Goal: Transaction & Acquisition: Obtain resource

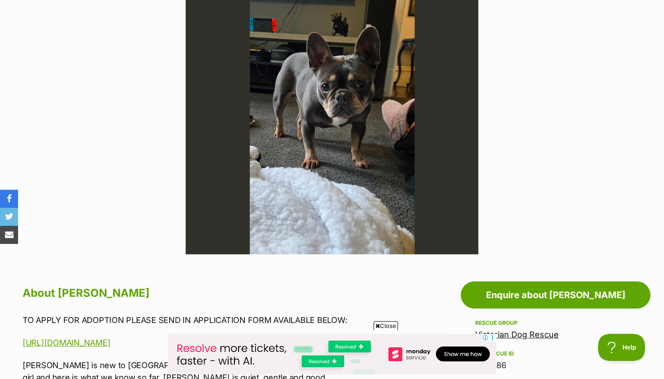
scroll to position [98, 0]
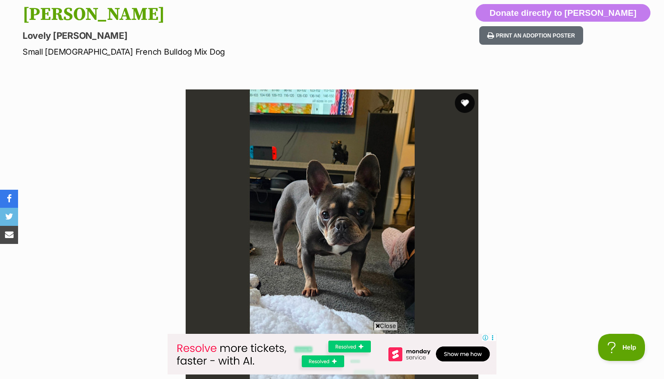
click at [463, 105] on button "favourite" at bounding box center [465, 103] width 20 height 20
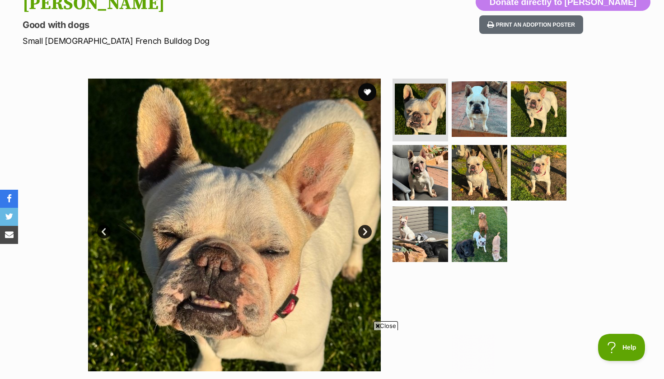
scroll to position [157, 0]
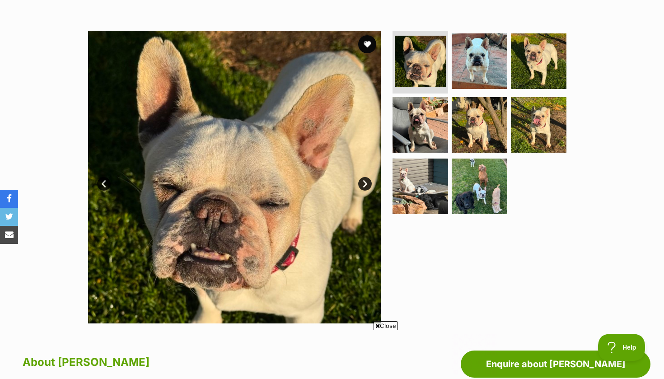
click at [364, 181] on link "Next" at bounding box center [365, 184] width 14 height 14
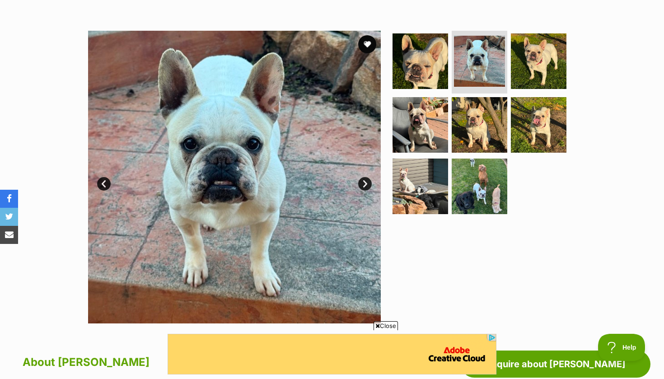
scroll to position [0, 0]
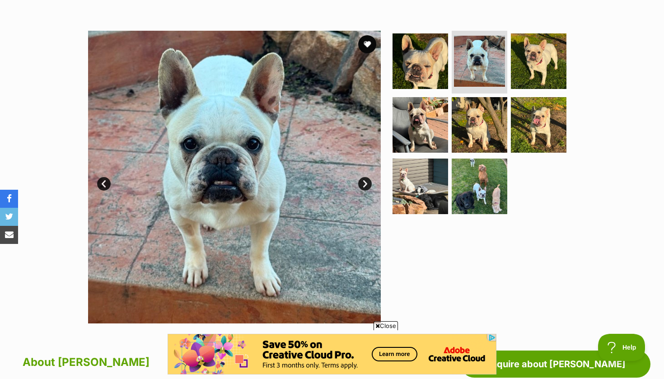
click at [364, 181] on link "Next" at bounding box center [365, 184] width 14 height 14
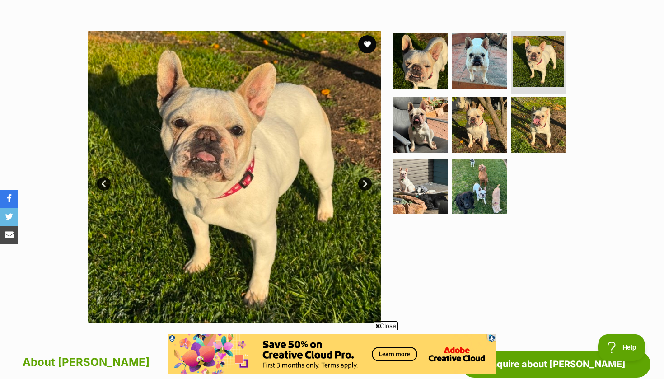
click at [364, 181] on link "Next" at bounding box center [365, 184] width 14 height 14
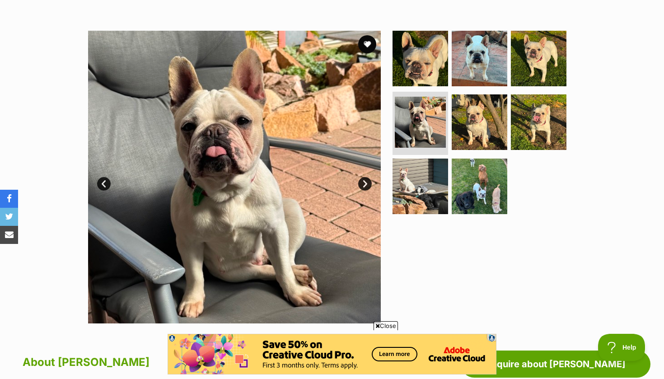
click at [364, 181] on link "Next" at bounding box center [365, 184] width 14 height 14
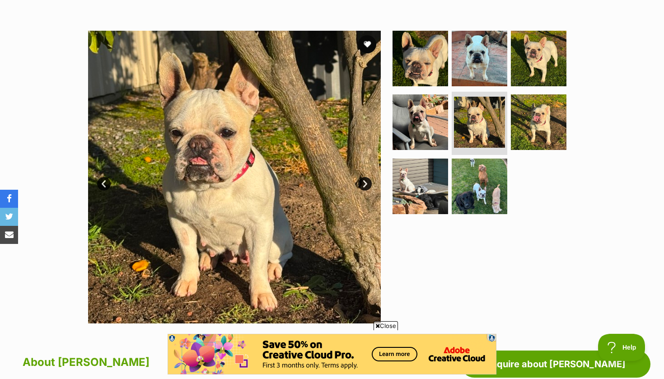
click at [364, 181] on link "Next" at bounding box center [365, 184] width 14 height 14
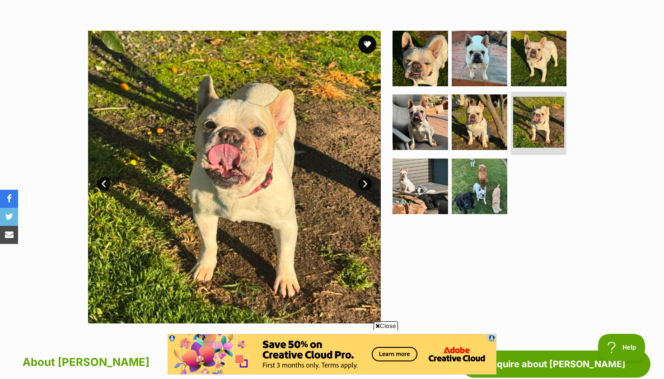
click at [364, 181] on link "Next" at bounding box center [365, 184] width 14 height 14
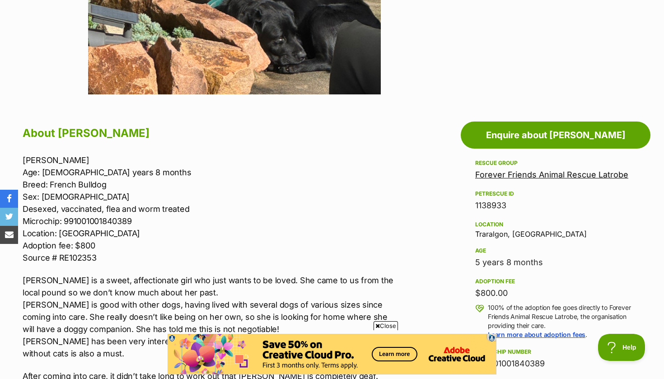
scroll to position [445, 0]
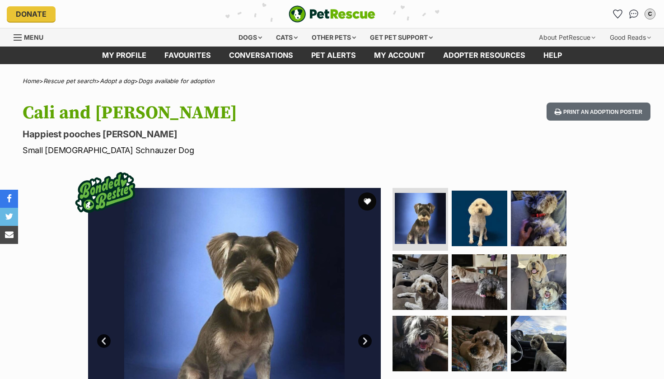
click at [362, 181] on section "Available 1 of 9 images 1 of 9 images 1 of 9 images 1 of 9 images 1 of 9 images…" at bounding box center [331, 327] width 515 height 306
click at [364, 177] on section "Available 1 of 9 images 1 of 9 images 1 of 9 images 1 of 9 images 1 of 9 images…" at bounding box center [331, 327] width 515 height 306
click at [543, 145] on div "Print an adoption poster" at bounding box center [596, 129] width 107 height 54
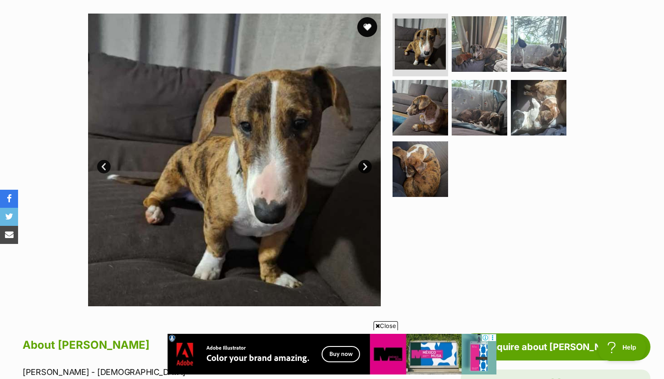
scroll to position [178, 0]
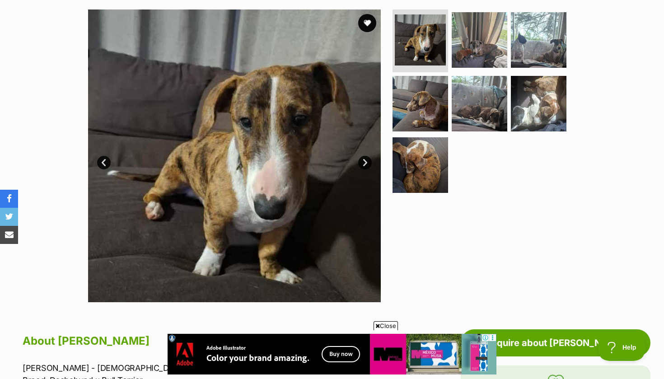
click at [367, 161] on link "Next" at bounding box center [365, 163] width 14 height 14
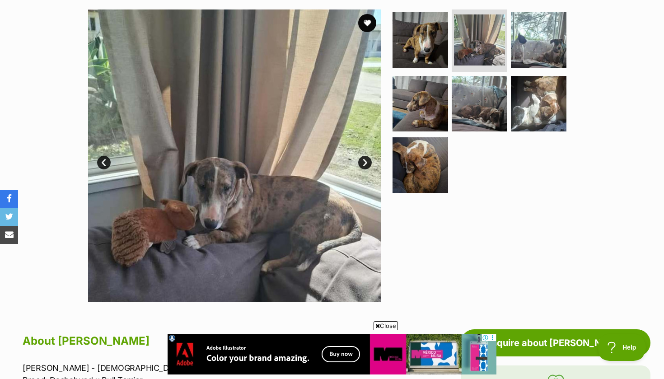
click at [367, 161] on link "Next" at bounding box center [365, 163] width 14 height 14
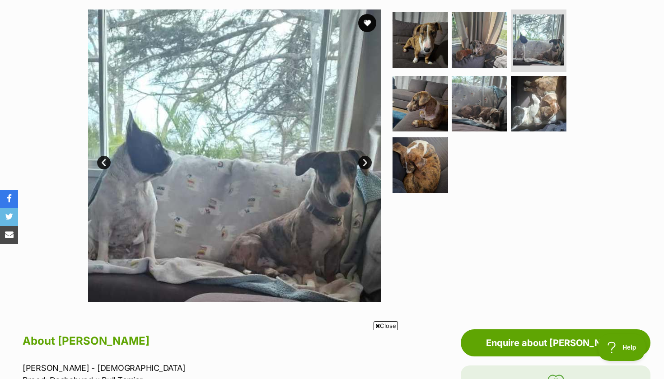
click at [367, 161] on link "Next" at bounding box center [365, 163] width 14 height 14
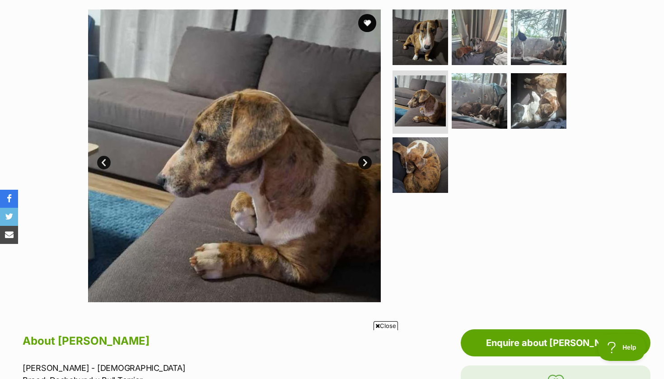
click at [367, 161] on link "Next" at bounding box center [365, 163] width 14 height 14
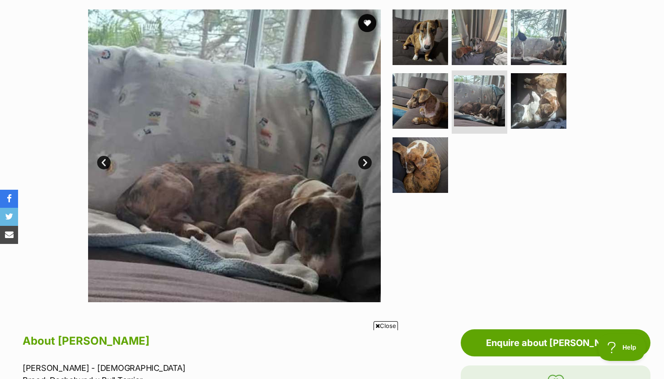
click at [367, 161] on link "Next" at bounding box center [365, 163] width 14 height 14
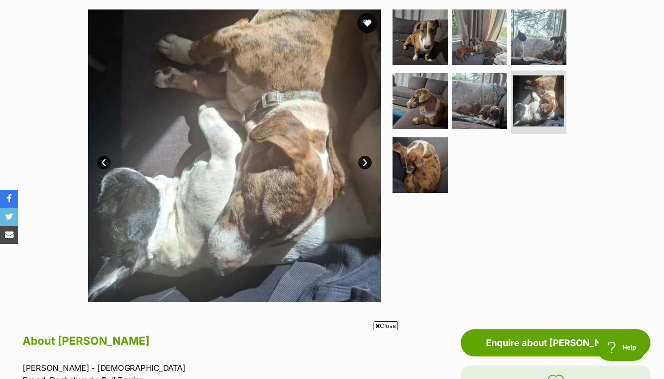
scroll to position [0, 0]
click at [366, 26] on button "favourite" at bounding box center [367, 23] width 20 height 20
click at [367, 161] on link "Next" at bounding box center [365, 163] width 14 height 14
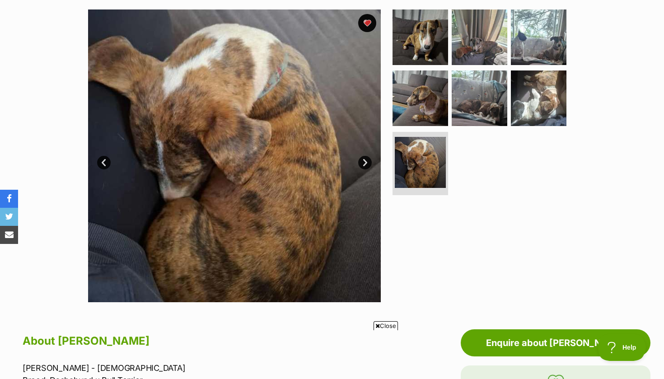
click at [367, 161] on link "Next" at bounding box center [365, 163] width 14 height 14
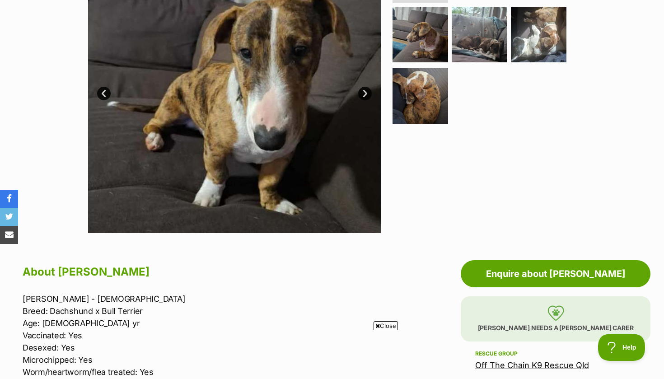
scroll to position [136, 0]
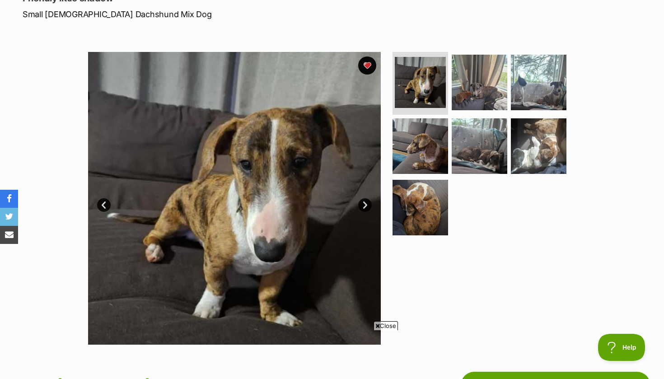
click at [365, 204] on link "Next" at bounding box center [365, 205] width 14 height 14
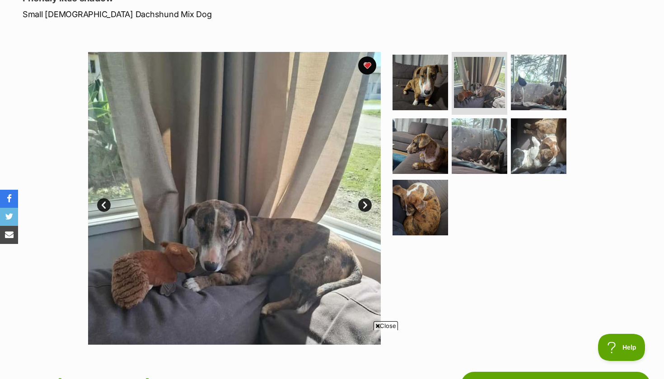
click at [365, 204] on link "Next" at bounding box center [365, 205] width 14 height 14
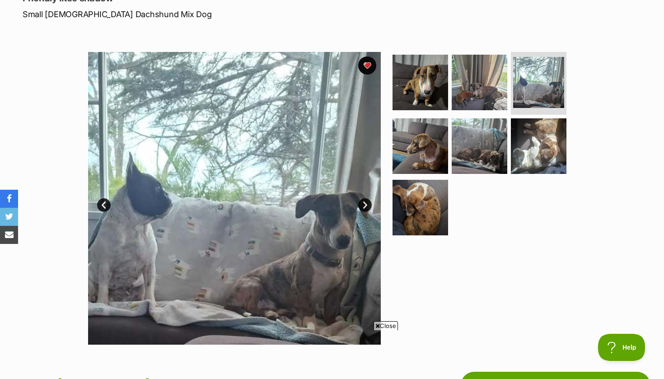
click at [365, 204] on link "Next" at bounding box center [365, 205] width 14 height 14
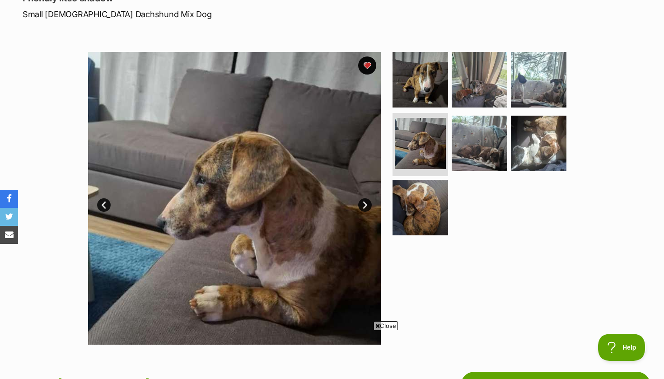
click at [365, 204] on link "Next" at bounding box center [365, 205] width 14 height 14
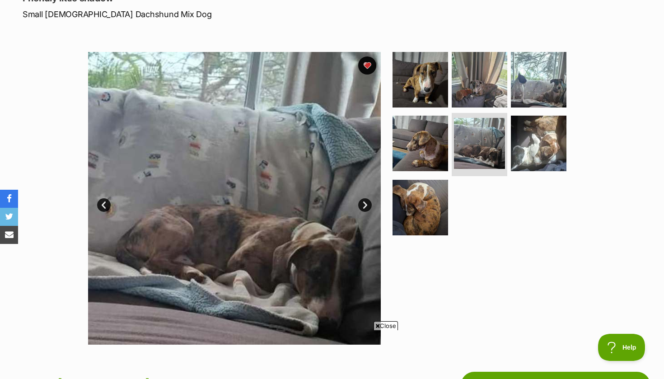
click at [365, 204] on link "Next" at bounding box center [365, 205] width 14 height 14
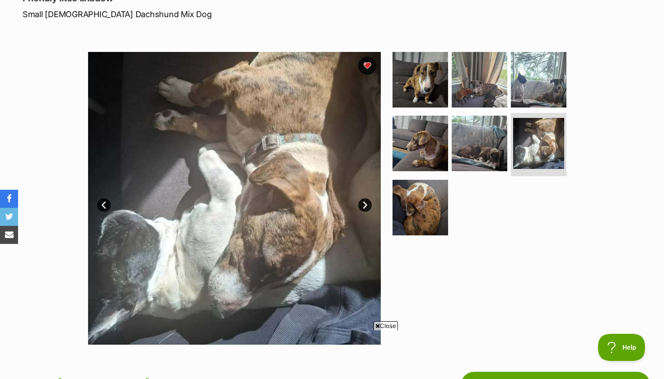
click at [365, 204] on link "Next" at bounding box center [365, 205] width 14 height 14
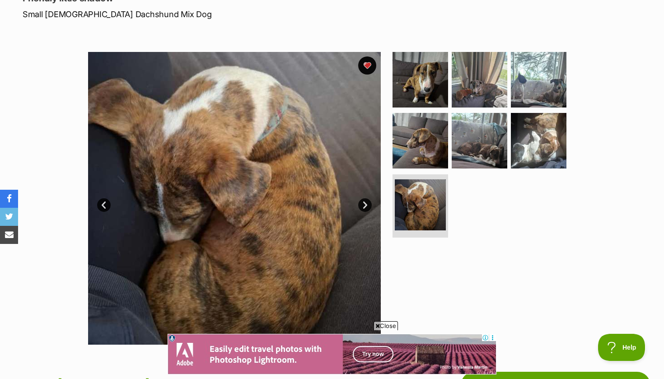
scroll to position [0, 0]
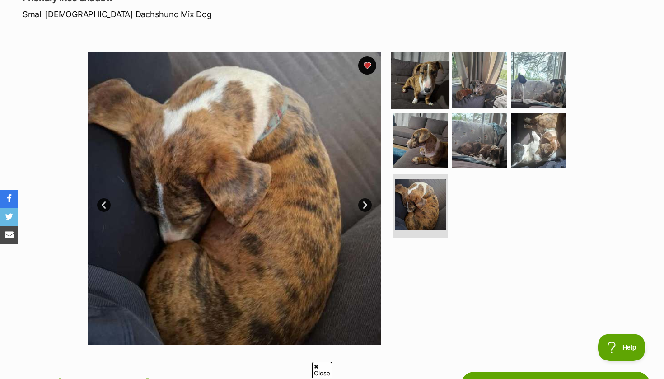
click at [410, 76] on img at bounding box center [420, 79] width 58 height 58
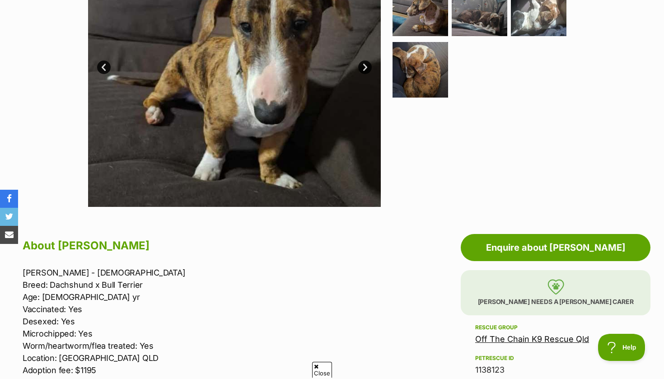
scroll to position [274, 0]
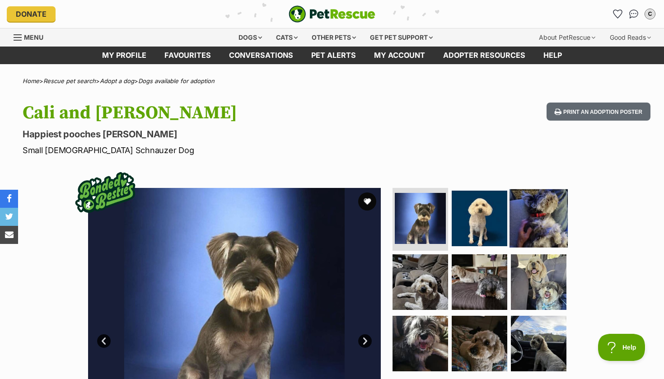
click at [535, 207] on img at bounding box center [538, 218] width 58 height 58
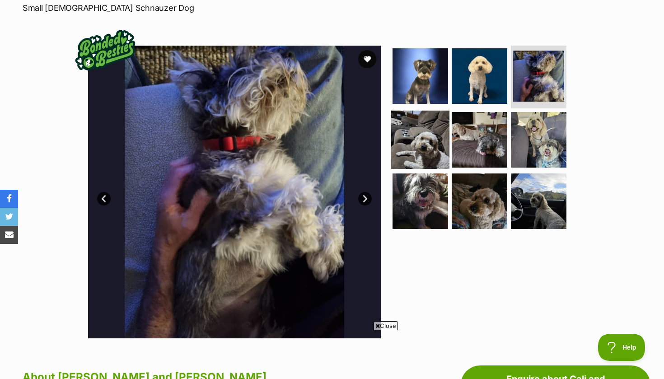
click at [424, 125] on img at bounding box center [420, 140] width 58 height 58
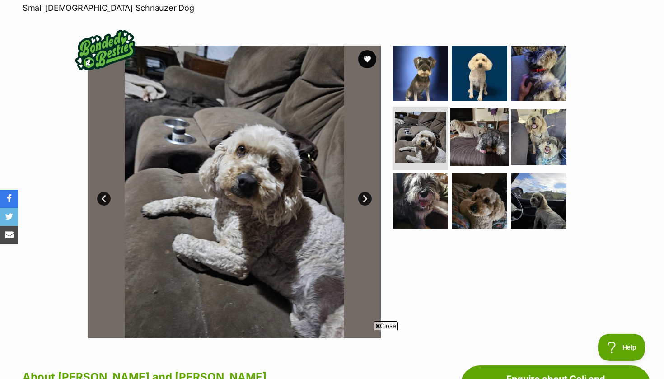
click at [487, 144] on img at bounding box center [479, 137] width 58 height 58
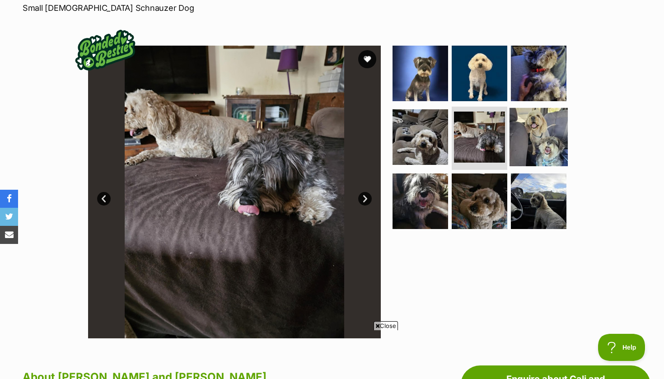
click at [551, 142] on img at bounding box center [538, 137] width 58 height 58
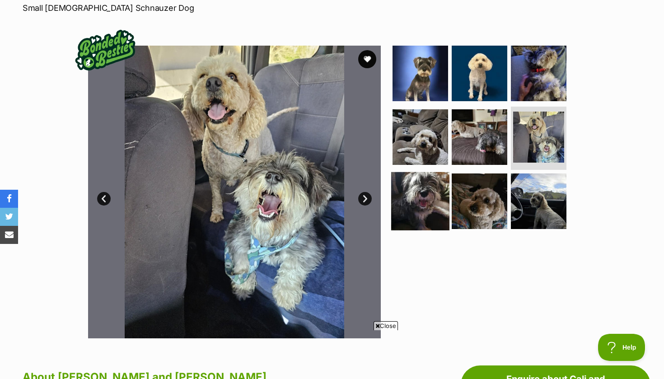
click at [407, 203] on img at bounding box center [420, 201] width 58 height 58
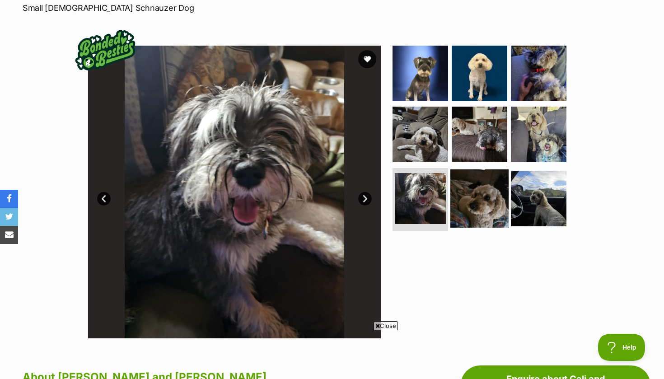
click at [479, 204] on img at bounding box center [479, 198] width 58 height 58
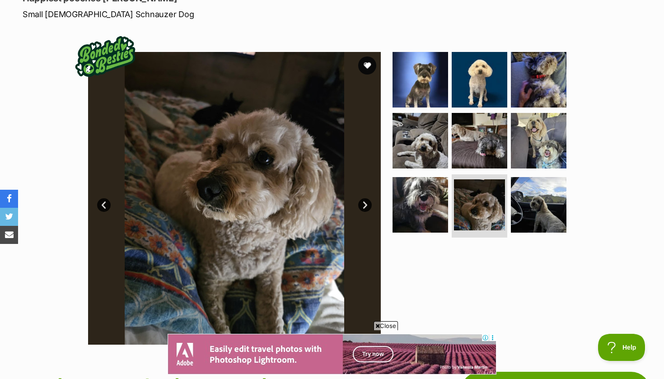
scroll to position [134, 0]
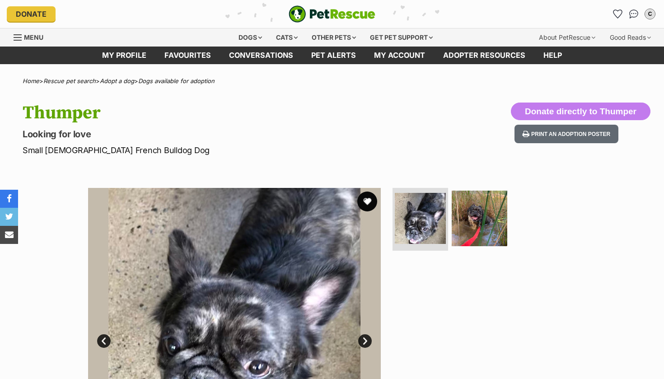
click at [367, 202] on button "favourite" at bounding box center [367, 201] width 20 height 20
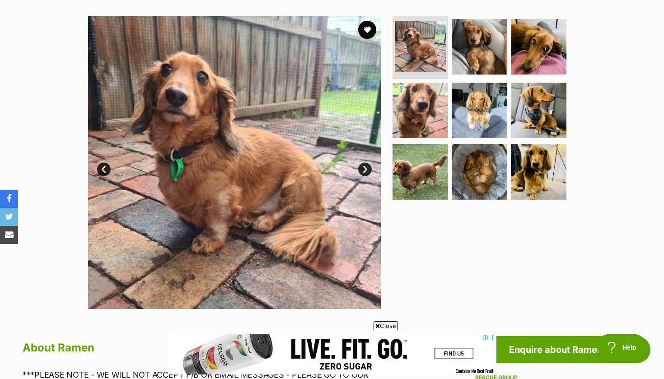
scroll to position [169, 0]
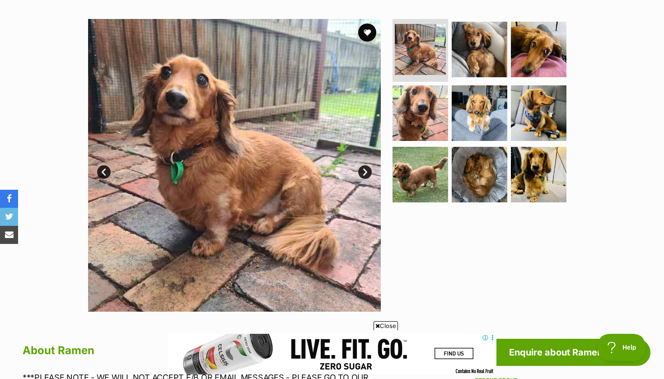
click at [361, 169] on link "Next" at bounding box center [365, 172] width 14 height 14
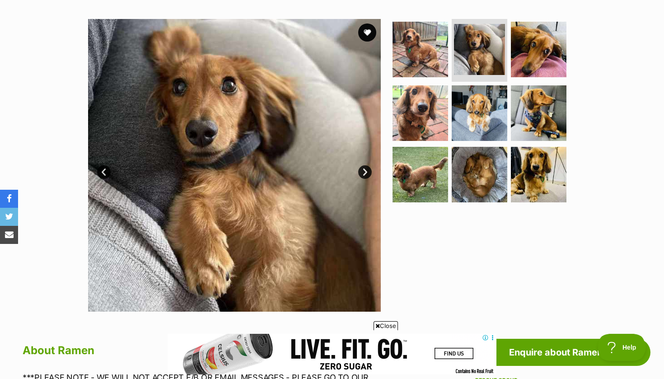
click at [365, 172] on link "Next" at bounding box center [365, 172] width 14 height 14
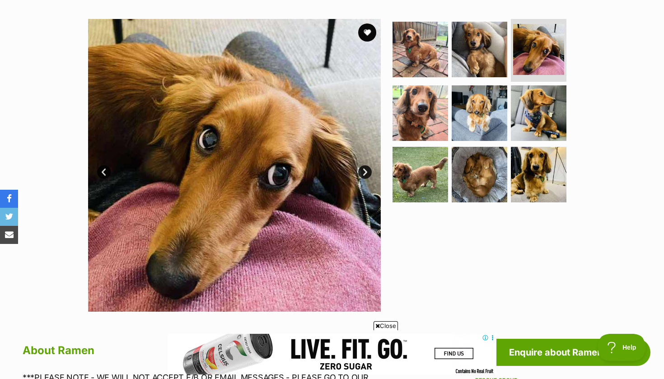
click at [365, 172] on link "Next" at bounding box center [365, 172] width 14 height 14
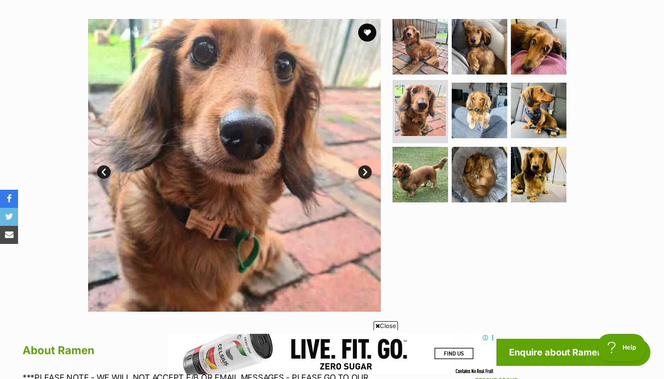
click at [365, 172] on link "Next" at bounding box center [365, 172] width 14 height 14
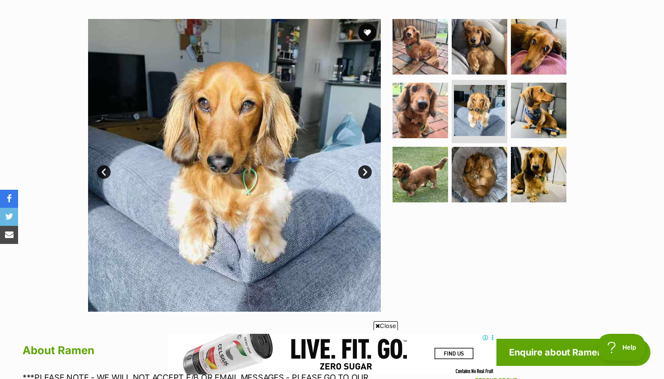
click at [365, 172] on link "Next" at bounding box center [365, 172] width 14 height 14
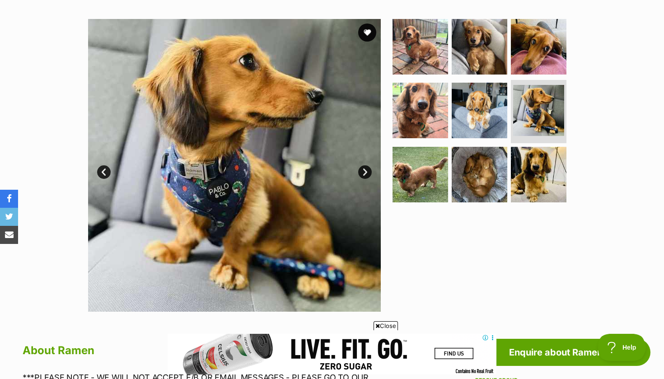
click at [365, 172] on link "Next" at bounding box center [365, 172] width 14 height 14
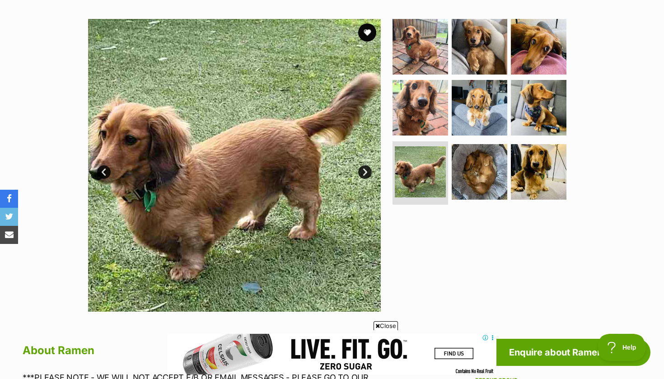
click at [365, 172] on link "Next" at bounding box center [365, 172] width 14 height 14
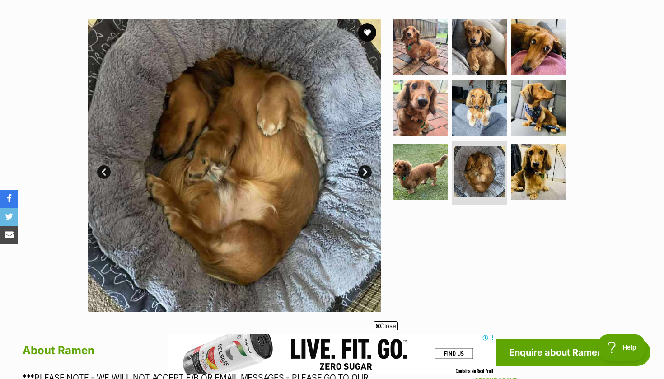
click at [365, 172] on link "Next" at bounding box center [365, 172] width 14 height 14
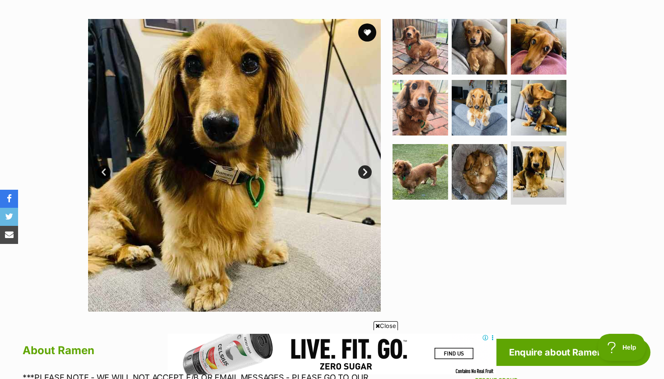
click at [365, 172] on link "Next" at bounding box center [365, 172] width 14 height 14
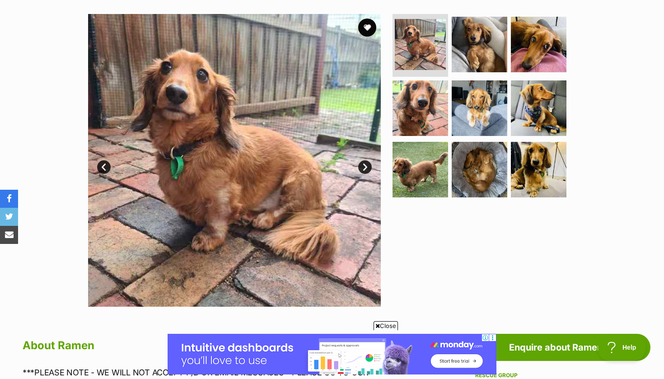
scroll to position [163, 0]
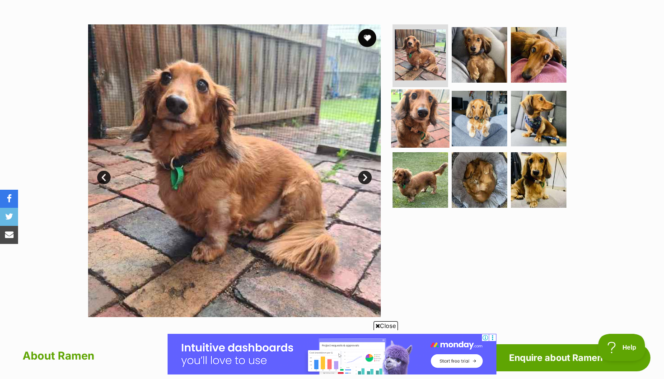
click at [434, 119] on img at bounding box center [420, 118] width 58 height 58
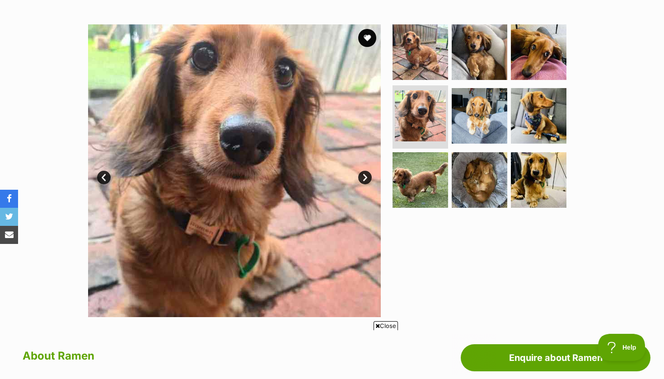
scroll to position [0, 0]
click at [400, 163] on img at bounding box center [420, 180] width 58 height 58
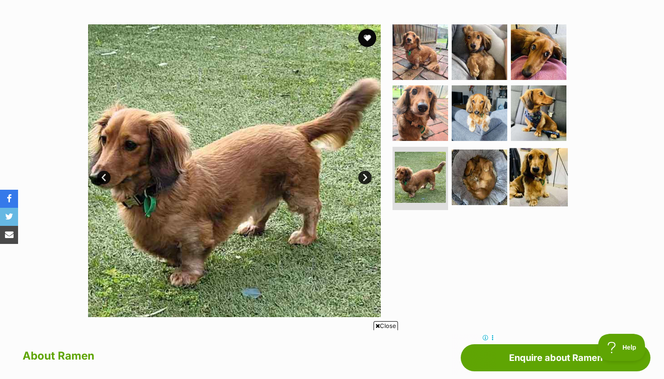
click at [523, 183] on img at bounding box center [538, 177] width 58 height 58
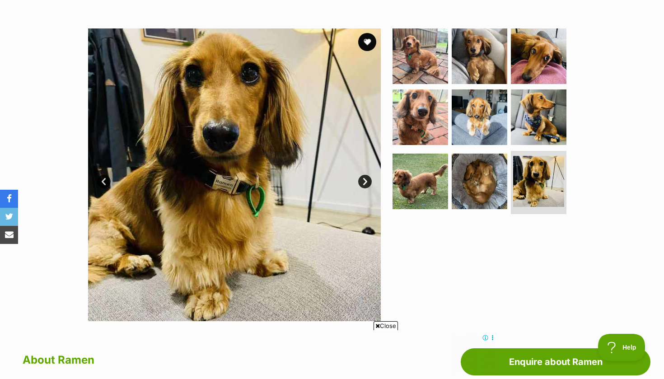
scroll to position [159, 0]
click at [367, 177] on link "Next" at bounding box center [365, 182] width 14 height 14
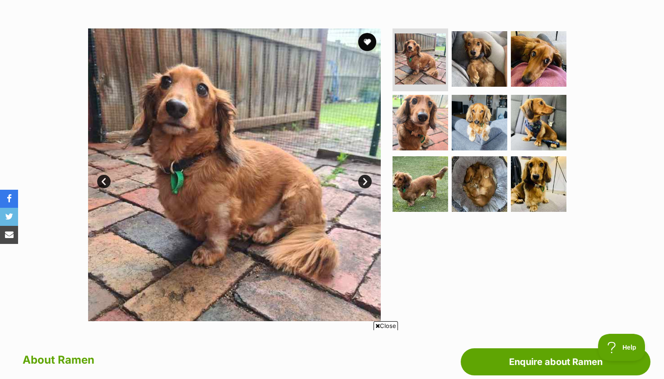
scroll to position [0, 0]
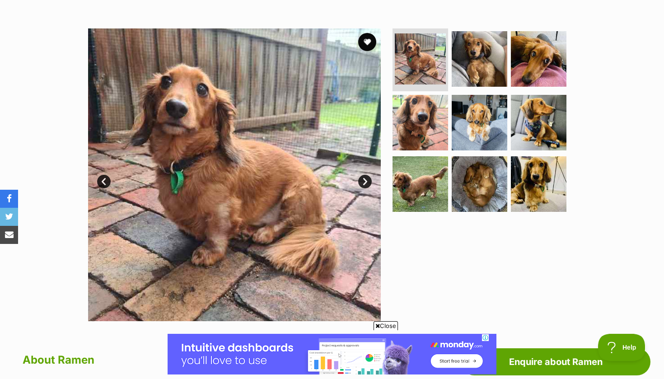
click at [367, 177] on link "Next" at bounding box center [365, 182] width 14 height 14
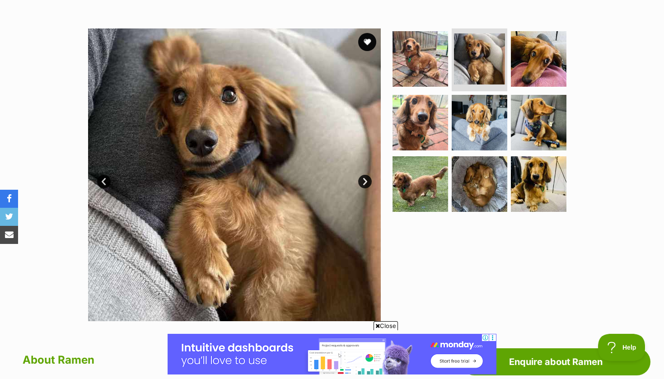
click at [367, 179] on link "Next" at bounding box center [365, 182] width 14 height 14
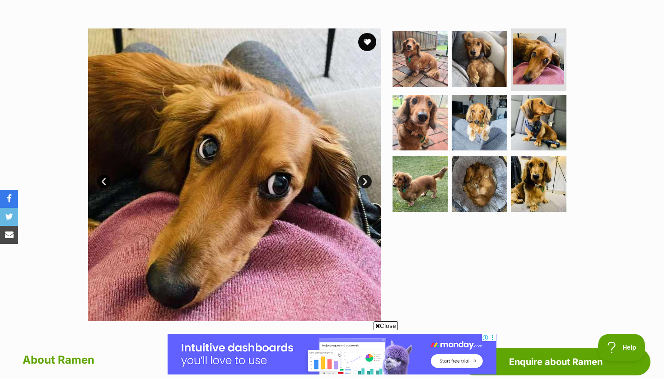
click at [367, 179] on link "Next" at bounding box center [365, 182] width 14 height 14
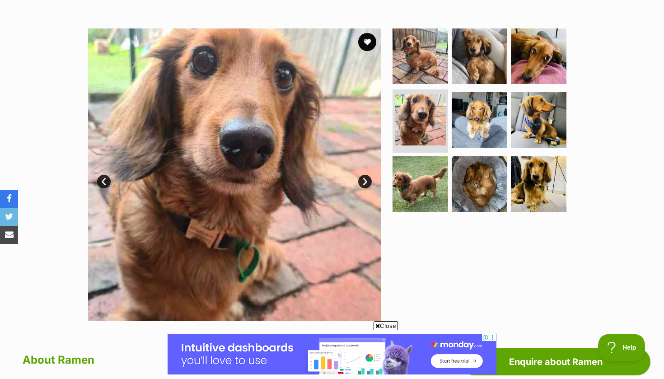
click at [366, 179] on link "Next" at bounding box center [365, 182] width 14 height 14
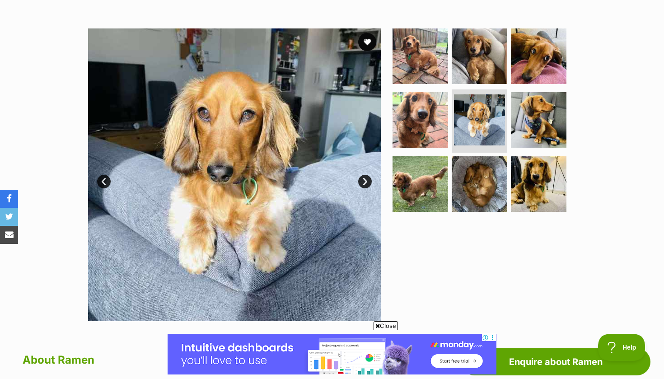
click at [366, 178] on link "Next" at bounding box center [365, 182] width 14 height 14
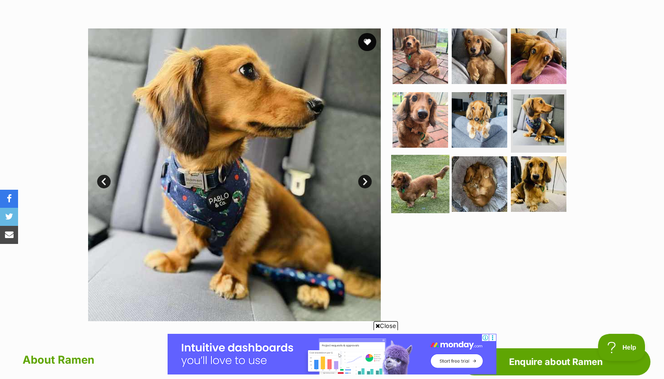
click at [425, 191] on img at bounding box center [420, 184] width 58 height 58
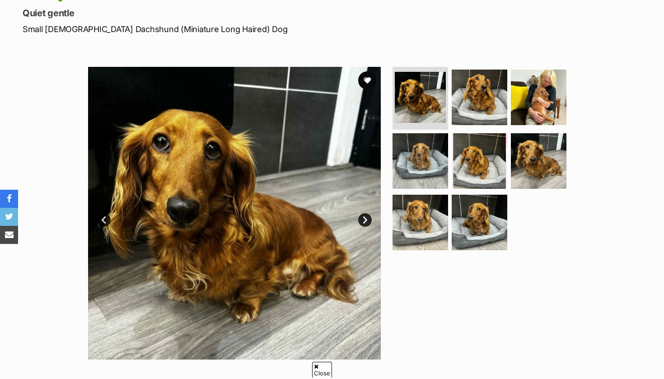
scroll to position [123, 0]
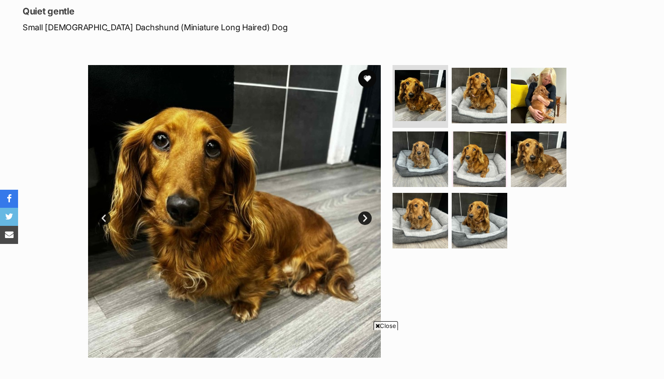
click at [364, 218] on link "Next" at bounding box center [365, 218] width 14 height 14
click at [366, 215] on link "Next" at bounding box center [365, 218] width 14 height 14
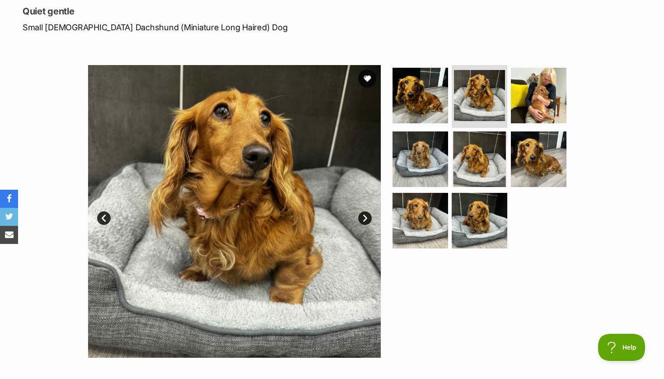
click at [366, 215] on link "Next" at bounding box center [365, 218] width 14 height 14
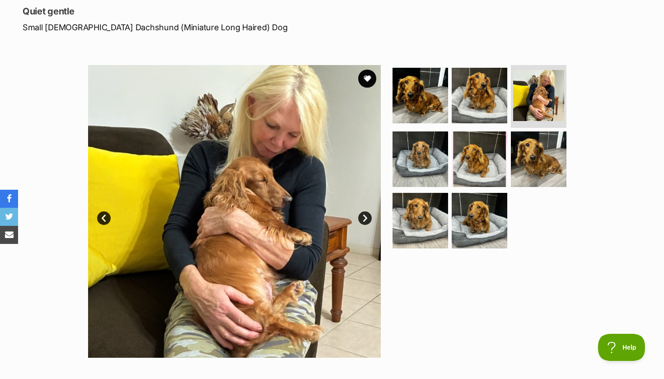
click at [366, 215] on link "Next" at bounding box center [365, 218] width 14 height 14
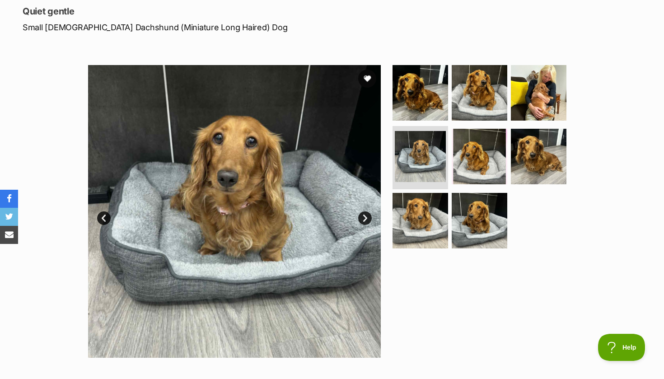
click at [366, 215] on link "Next" at bounding box center [365, 218] width 14 height 14
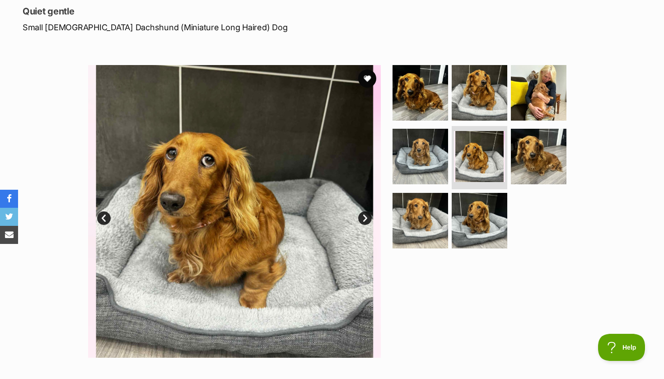
click at [366, 215] on link "Next" at bounding box center [365, 218] width 14 height 14
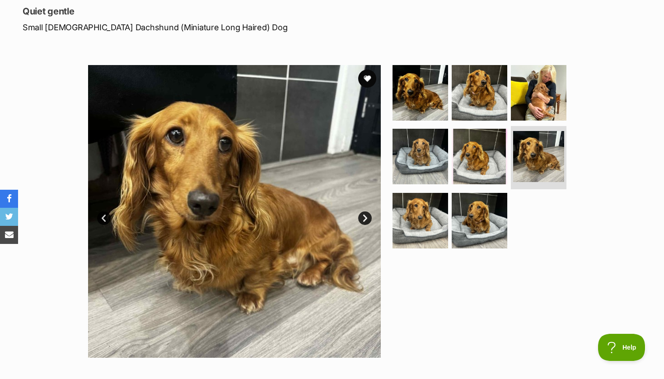
click at [366, 215] on link "Next" at bounding box center [365, 218] width 14 height 14
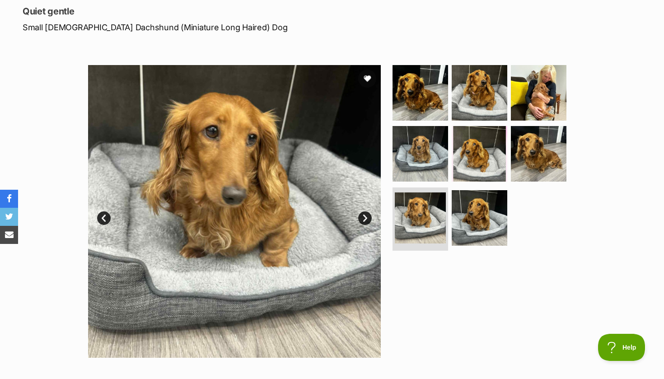
click at [366, 215] on link "Next" at bounding box center [365, 218] width 14 height 14
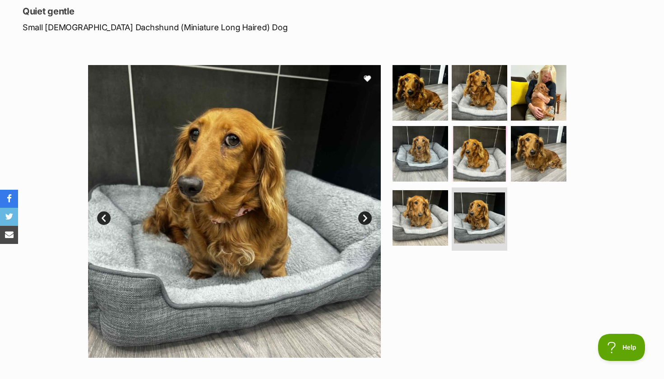
click at [366, 215] on link "Next" at bounding box center [365, 218] width 14 height 14
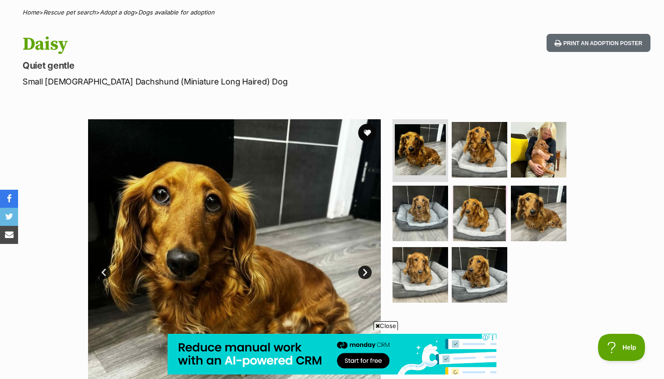
scroll to position [66, 0]
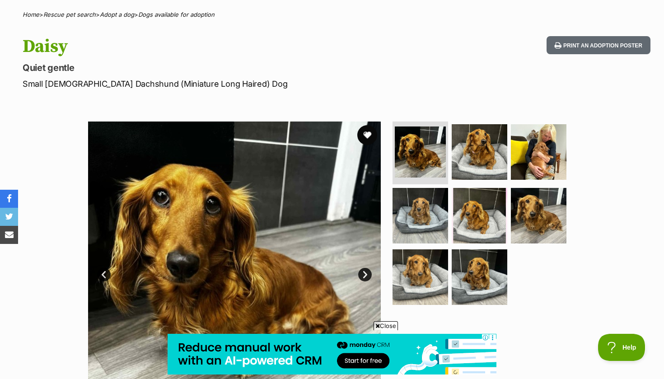
click at [366, 132] on button "favourite" at bounding box center [367, 135] width 20 height 20
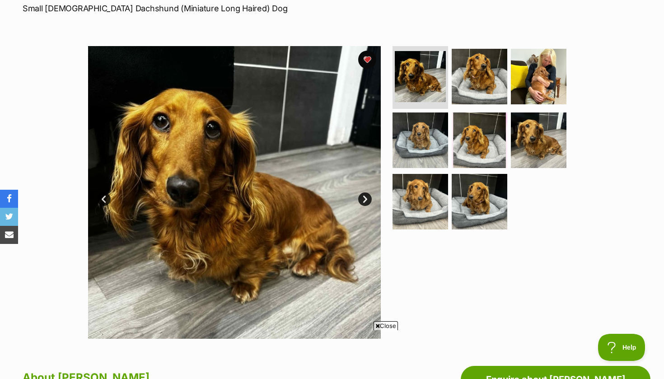
scroll to position [143, 0]
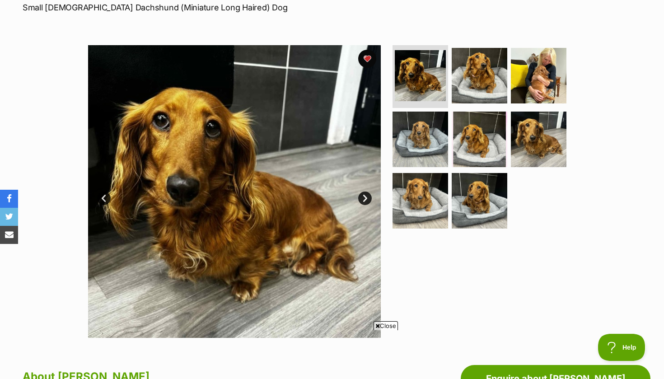
click at [365, 197] on link "Next" at bounding box center [365, 198] width 14 height 14
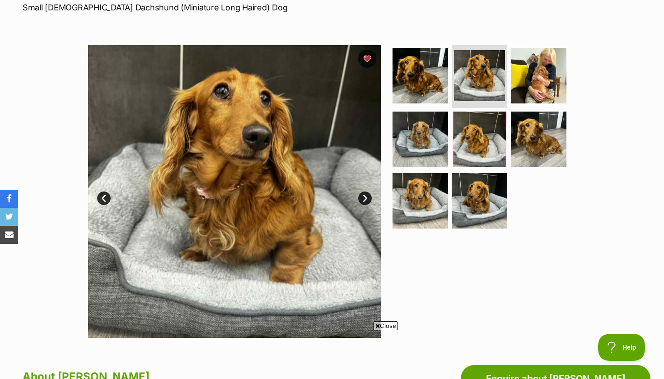
click at [365, 198] on link "Next" at bounding box center [365, 198] width 14 height 14
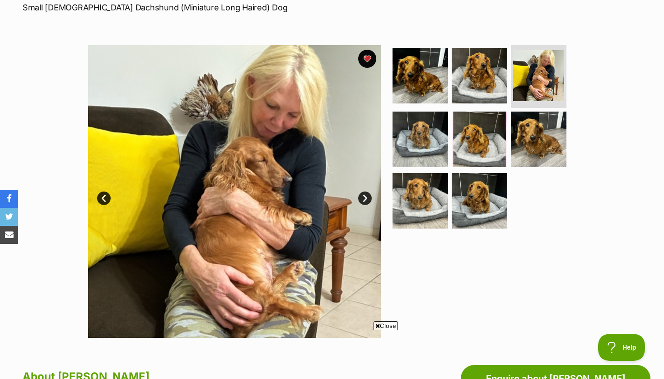
click at [365, 198] on link "Next" at bounding box center [365, 198] width 14 height 14
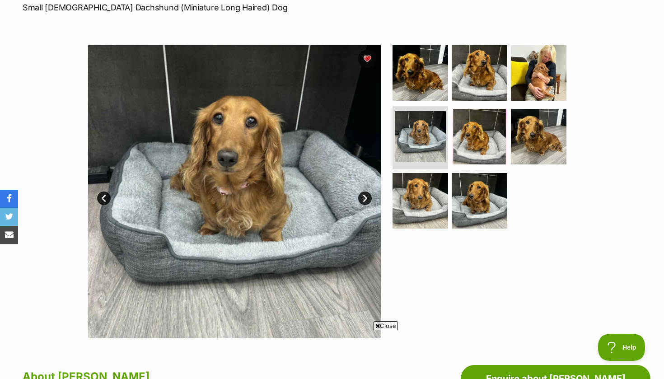
click at [365, 198] on link "Next" at bounding box center [365, 198] width 14 height 14
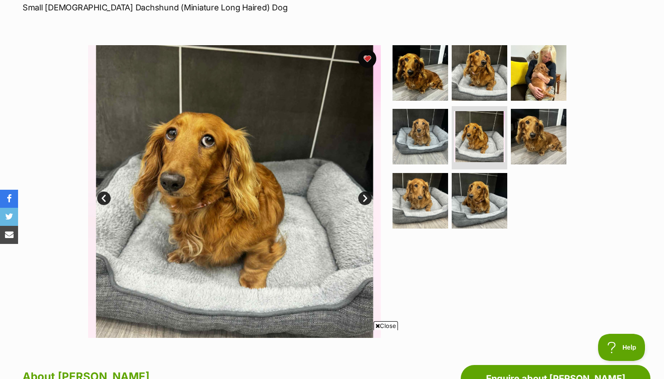
click at [365, 198] on link "Next" at bounding box center [365, 198] width 14 height 14
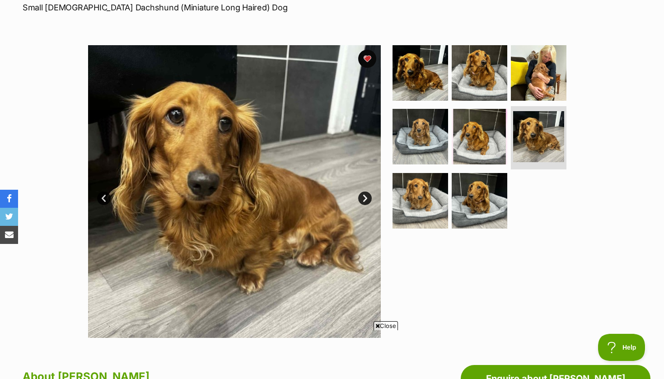
click at [364, 195] on link "Next" at bounding box center [365, 198] width 14 height 14
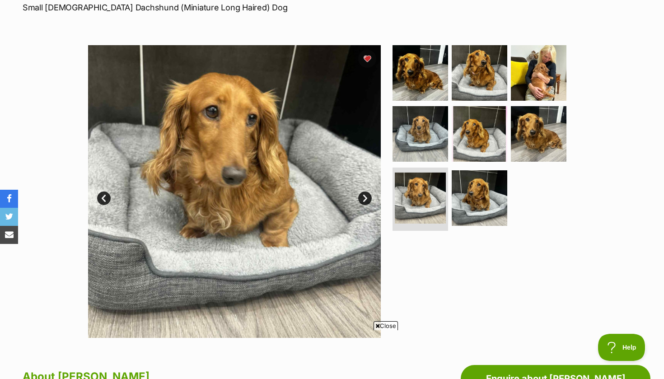
click at [364, 196] on link "Next" at bounding box center [365, 198] width 14 height 14
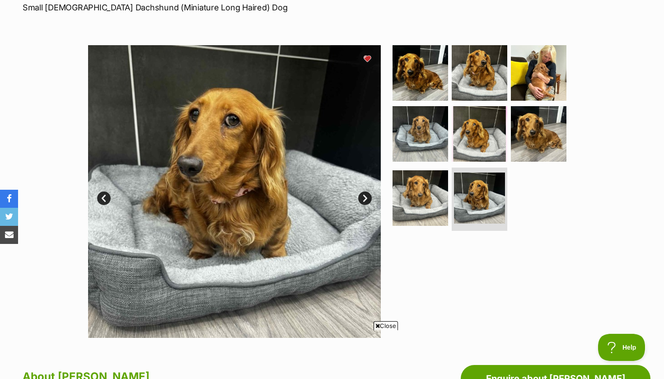
click at [364, 196] on link "Next" at bounding box center [365, 198] width 14 height 14
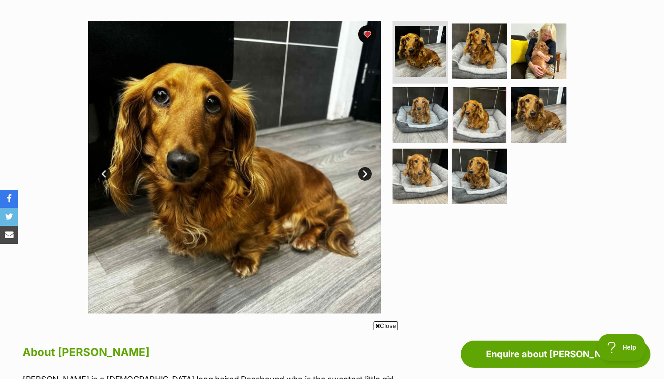
scroll to position [168, 0]
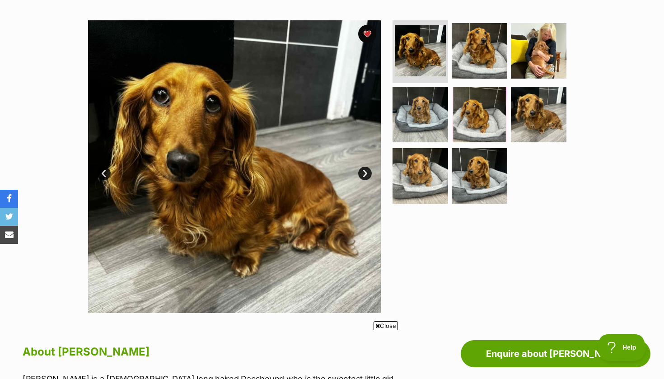
click at [365, 172] on link "Next" at bounding box center [365, 174] width 14 height 14
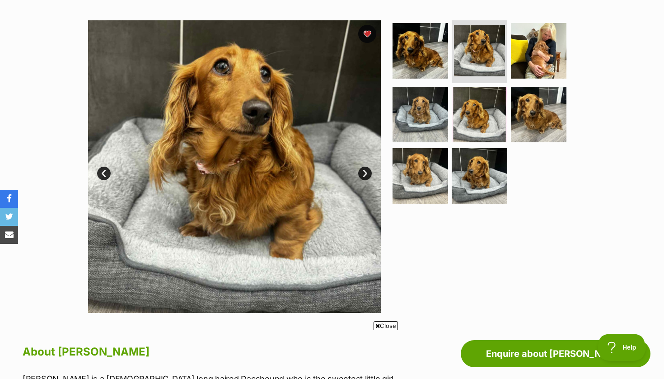
click at [363, 172] on link "Next" at bounding box center [365, 174] width 14 height 14
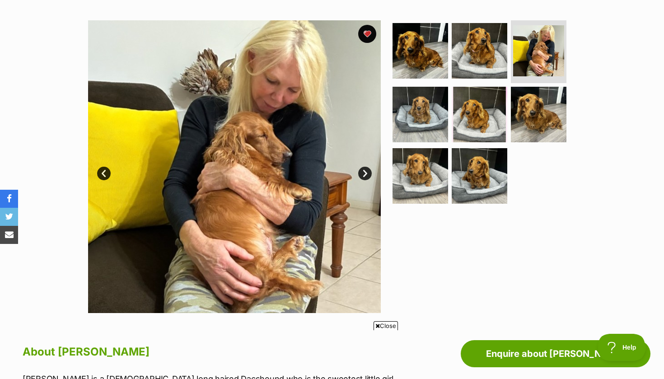
click at [363, 172] on link "Next" at bounding box center [365, 174] width 14 height 14
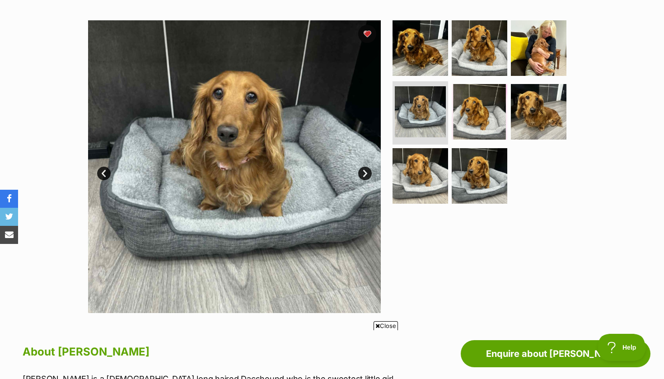
click at [363, 172] on link "Next" at bounding box center [365, 174] width 14 height 14
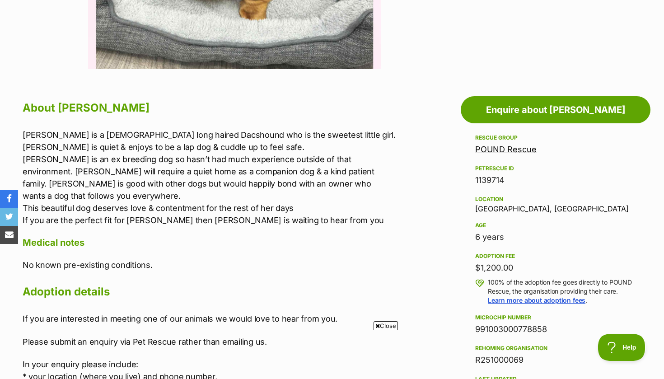
scroll to position [0, 0]
